Goal: Task Accomplishment & Management: Manage account settings

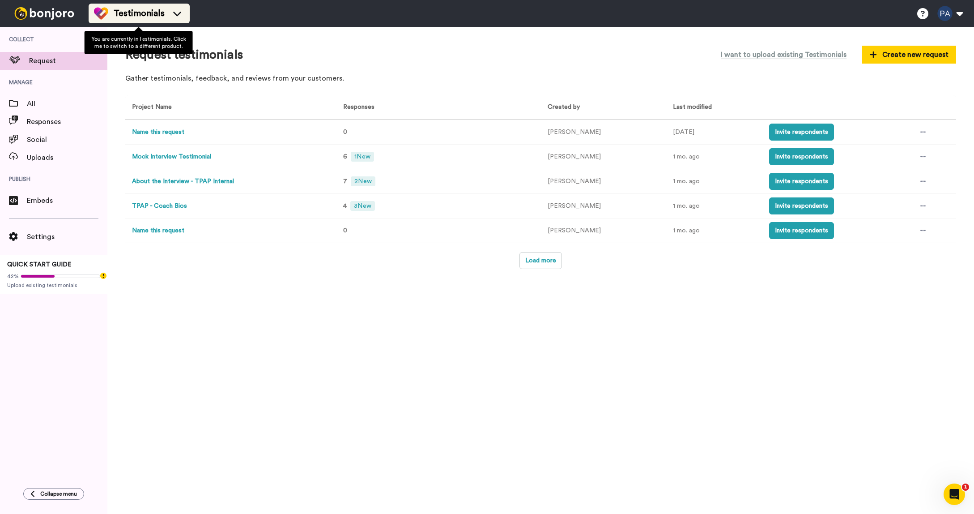
click at [145, 10] on span "Testimonials" at bounding box center [139, 13] width 51 height 13
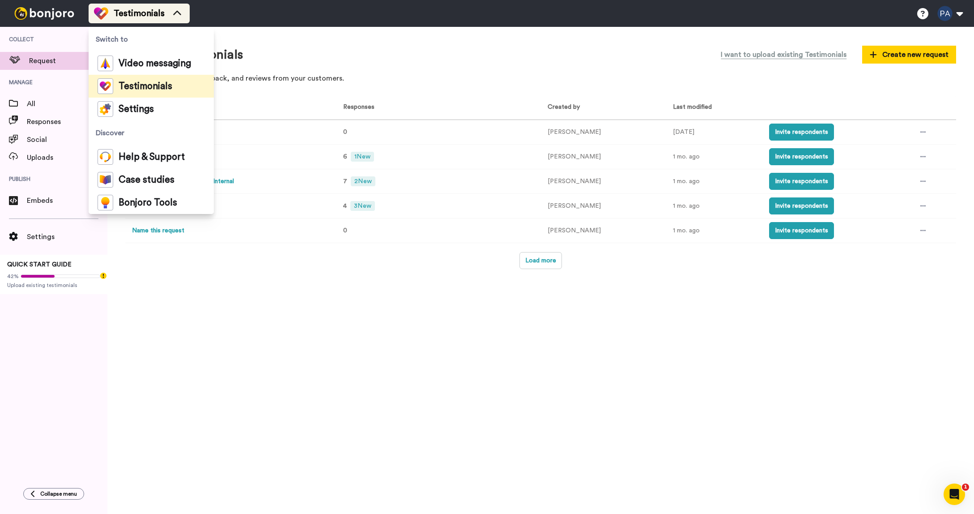
click at [144, 10] on span "Testimonials" at bounding box center [139, 13] width 51 height 13
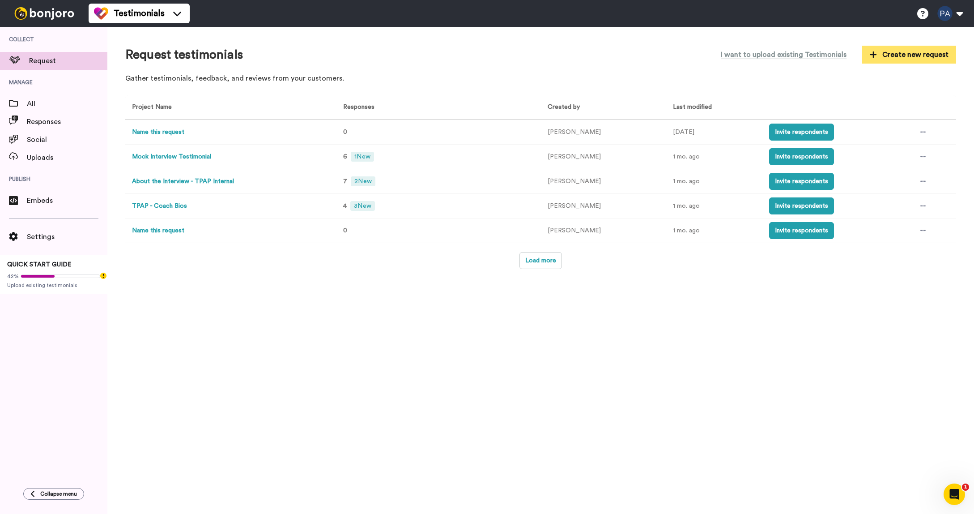
click at [900, 52] on span "Create new request" at bounding box center [909, 54] width 79 height 11
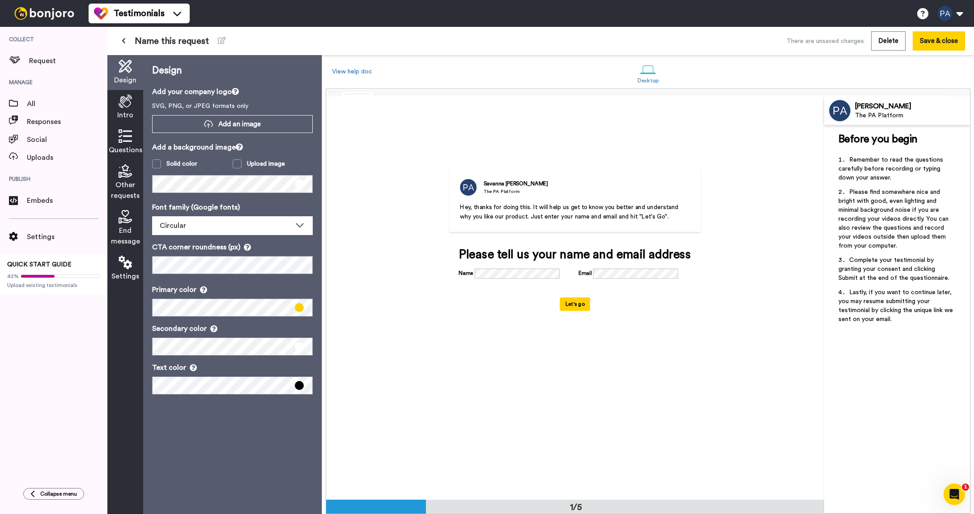
click at [121, 70] on icon at bounding box center [125, 66] width 13 height 13
click at [125, 103] on icon at bounding box center [125, 100] width 13 height 13
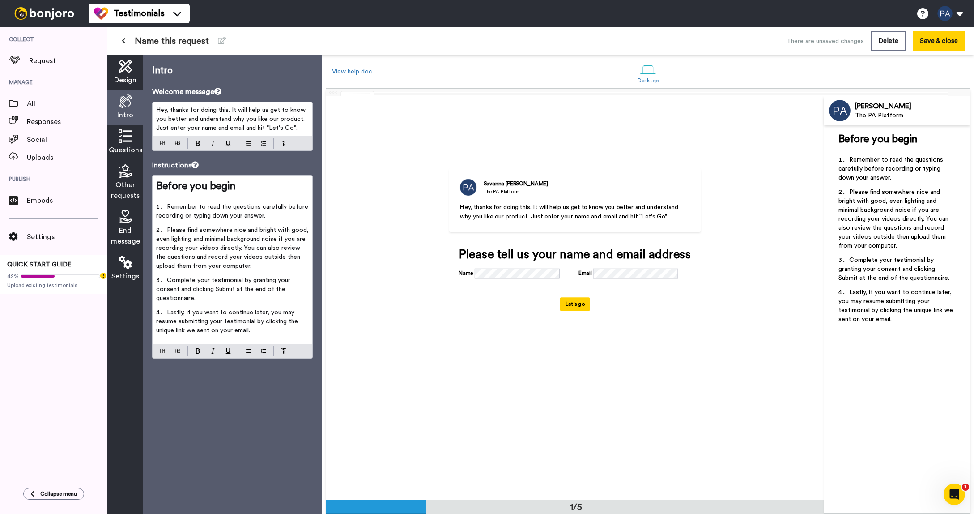
click at [252, 115] on span "Hey, thanks for doing this. It will help us get to know you better and understa…" at bounding box center [231, 119] width 151 height 24
drag, startPoint x: 296, startPoint y: 128, endPoint x: 149, endPoint y: 102, distance: 149.1
click at [149, 102] on div "Intro Welcome message Hey, thanks for doing this. It will help us get to know y…" at bounding box center [232, 284] width 179 height 459
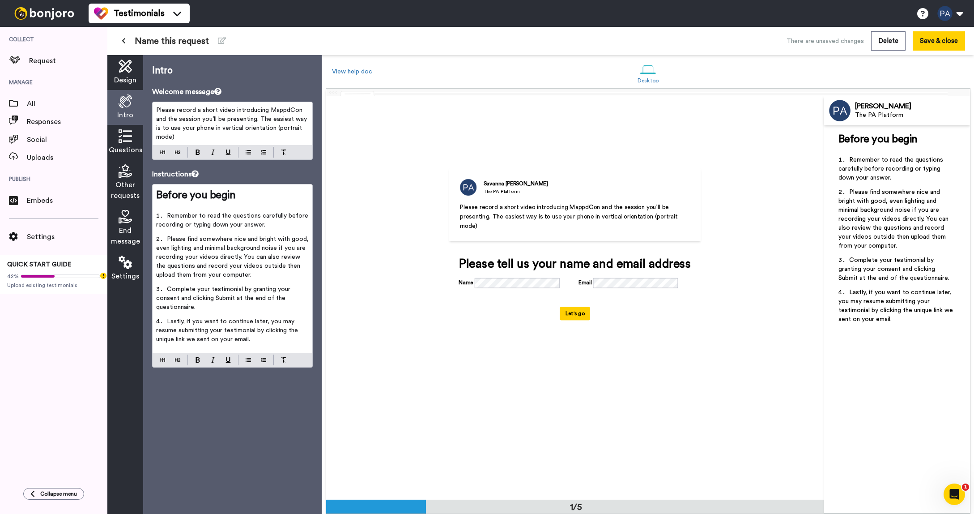
click at [213, 111] on span "Please record a short video introducing MappdCon and the session you’ll be pres…" at bounding box center [232, 123] width 153 height 33
click at [216, 110] on span "Please record a short video introducing MappdCon and the session you’ll be pres…" at bounding box center [232, 123] width 153 height 33
click at [261, 137] on p "Please record a short (30 - 60 second) video introducing MappdCon and the sessi…" at bounding box center [232, 124] width 153 height 36
click at [122, 137] on icon at bounding box center [125, 135] width 13 height 13
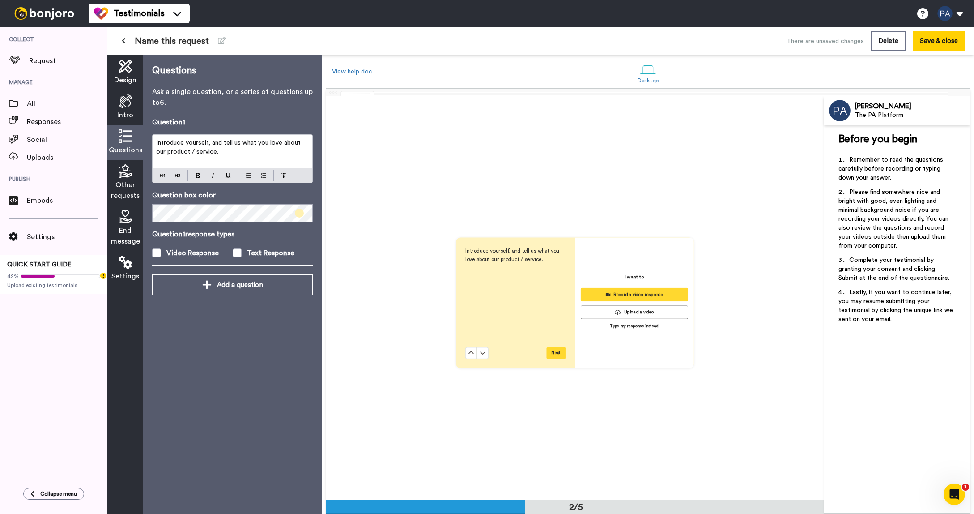
scroll to position [403, 0]
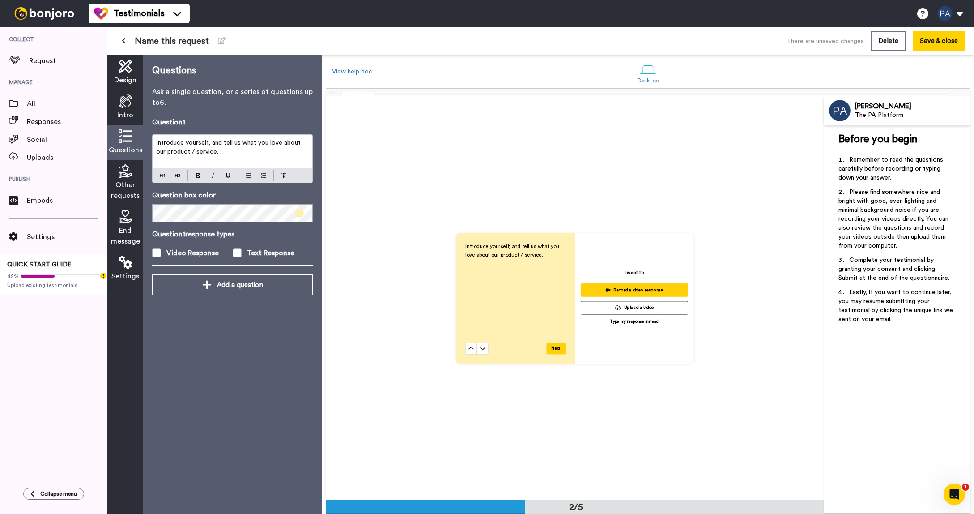
click at [243, 163] on div "Introduce yourself, and tell us what you love about our product / service." at bounding box center [233, 152] width 160 height 34
click at [242, 163] on div "Introduce yourself, and tell us what you love about our product / service." at bounding box center [233, 152] width 160 height 34
click at [242, 158] on div "Introduce yourself, and tell us what you love about our product / service." at bounding box center [233, 152] width 160 height 34
click at [241, 158] on div "Introduce yourself, and tell us what you love about our product / service." at bounding box center [233, 152] width 160 height 34
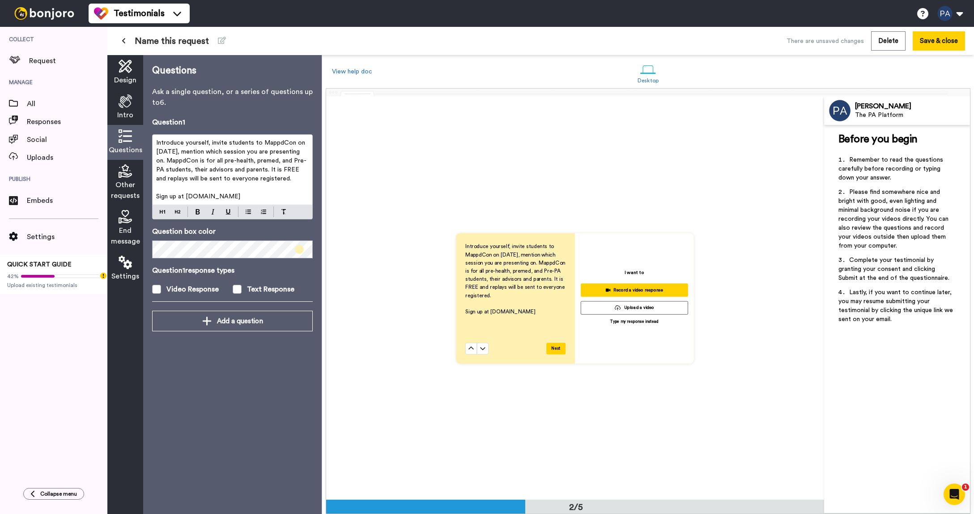
click at [201, 162] on span "Introduce yourself, invite students to MappdCon on [DATE], mention which sessio…" at bounding box center [231, 161] width 151 height 42
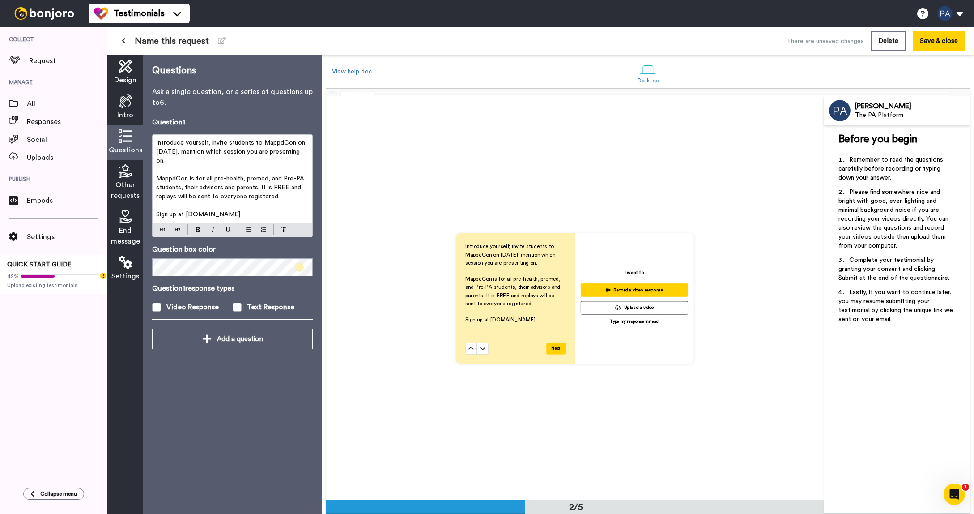
click at [127, 171] on icon at bounding box center [125, 170] width 13 height 13
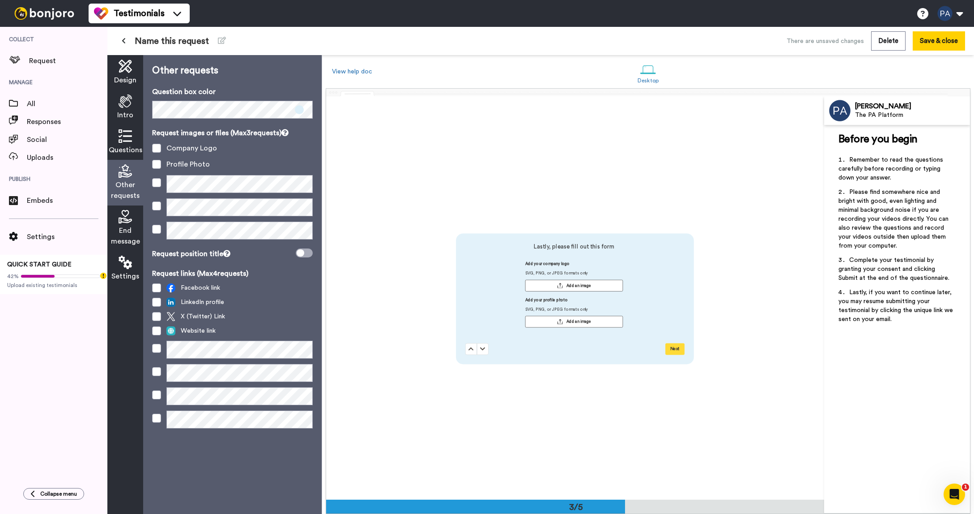
scroll to position [806, 0]
click at [154, 162] on span at bounding box center [156, 164] width 9 height 9
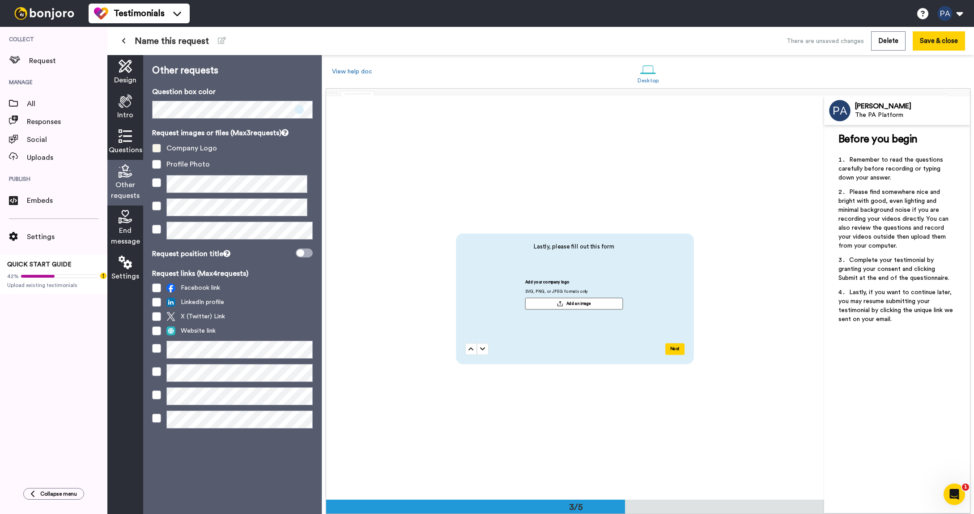
click at [156, 144] on span at bounding box center [156, 148] width 9 height 9
click at [133, 223] on div "End message" at bounding box center [125, 228] width 36 height 46
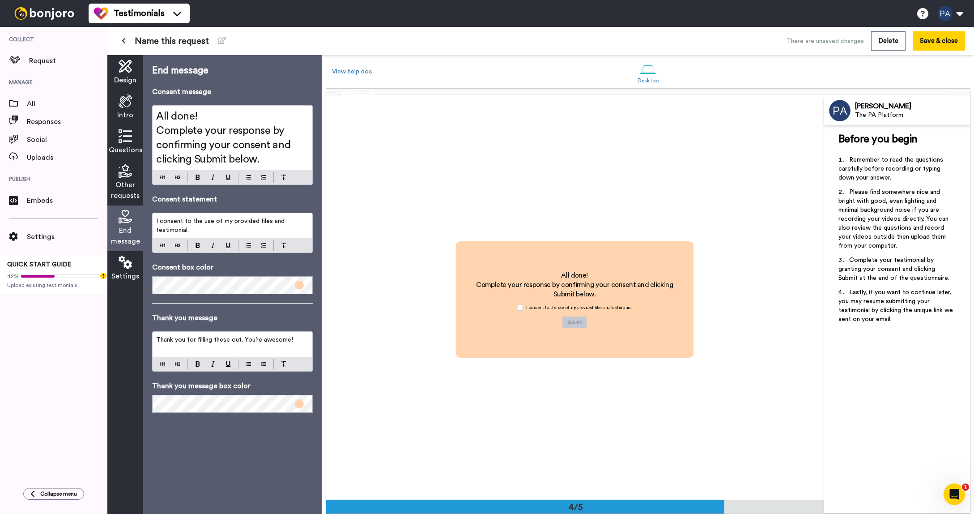
scroll to position [1208, 0]
click at [113, 271] on div "[PERSON_NAME], make sure you haven't missed any steps that get people respondin…" at bounding box center [168, 276] width 112 height 40
click at [131, 132] on icon at bounding box center [125, 135] width 13 height 13
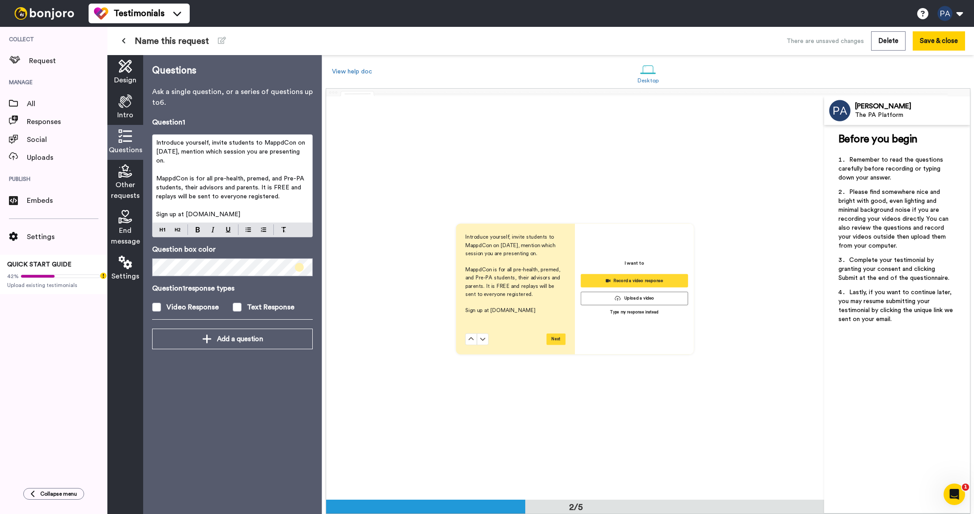
scroll to position [403, 0]
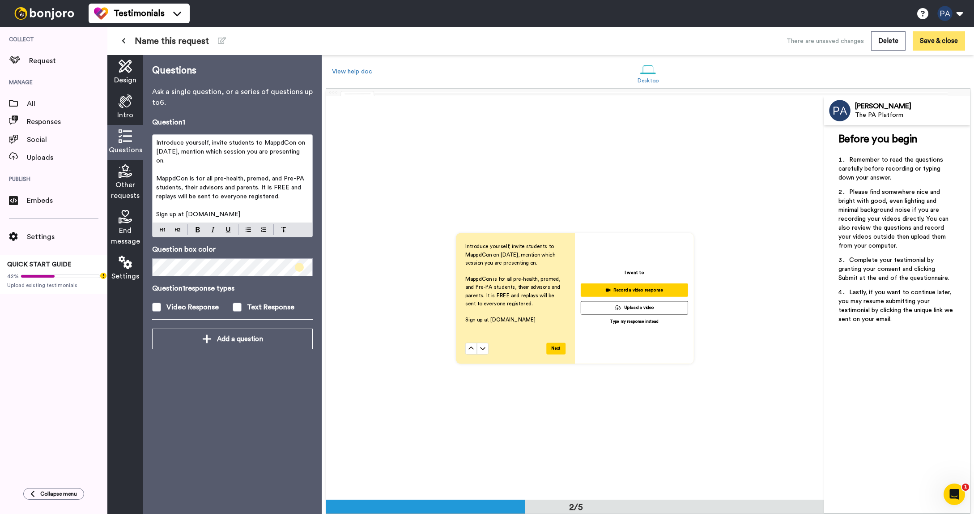
click at [943, 37] on button "Save & close" at bounding box center [939, 40] width 52 height 19
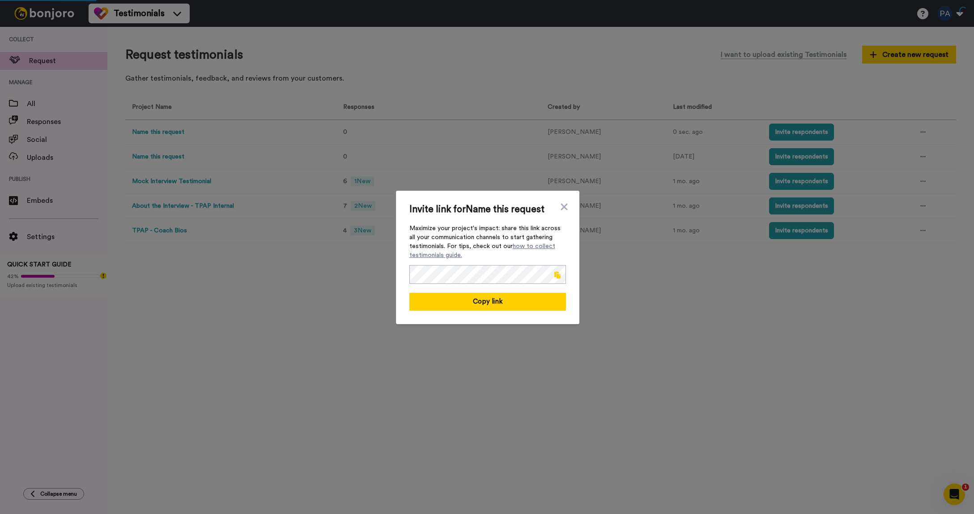
click at [558, 271] on span at bounding box center [558, 274] width 6 height 7
